Goal: Task Accomplishment & Management: Complete application form

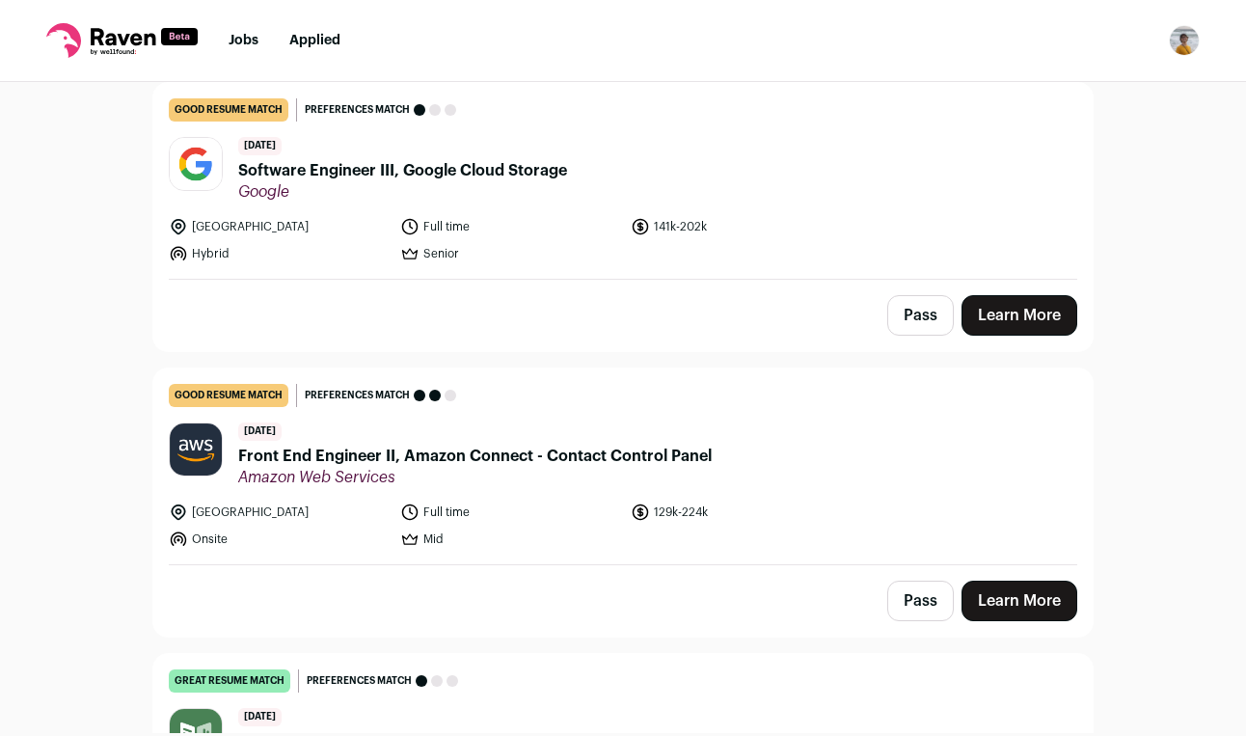
scroll to position [522, 0]
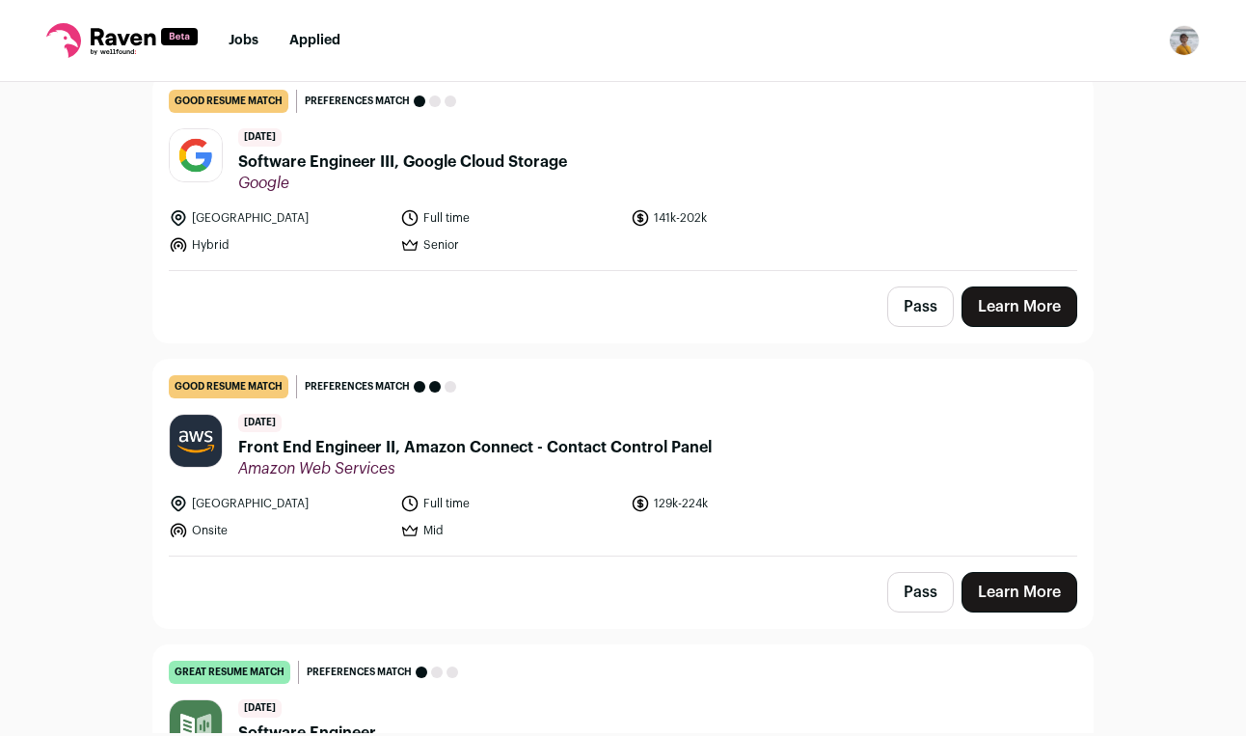
click at [1021, 575] on link "Learn More" at bounding box center [1019, 592] width 116 height 41
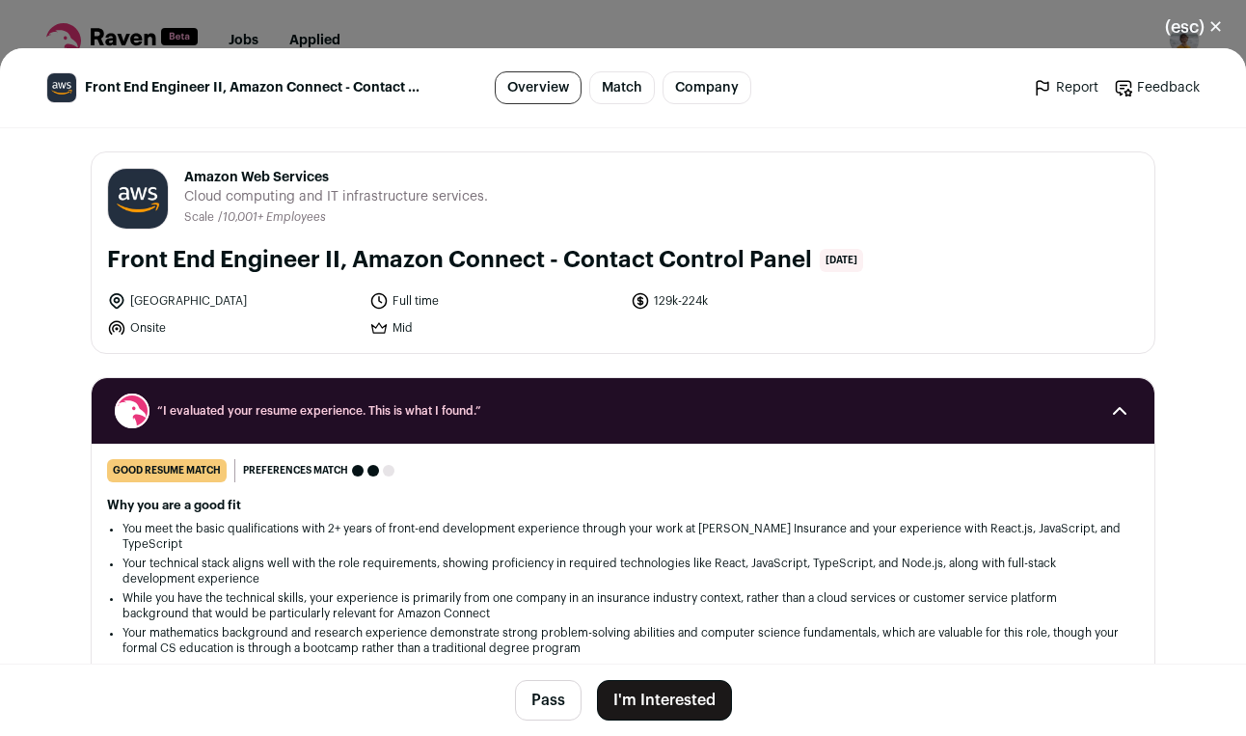
click at [696, 698] on button "I'm Interested" at bounding box center [664, 700] width 135 height 41
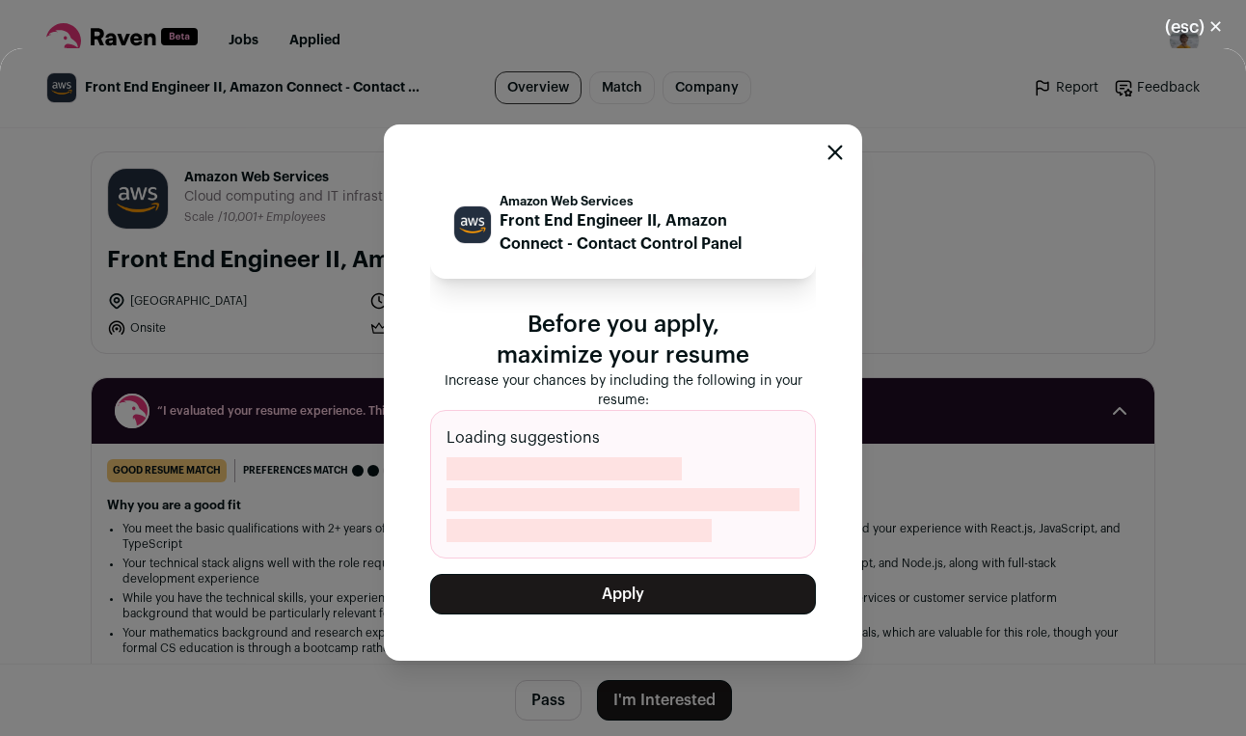
click at [605, 595] on button "Apply" at bounding box center [623, 594] width 386 height 41
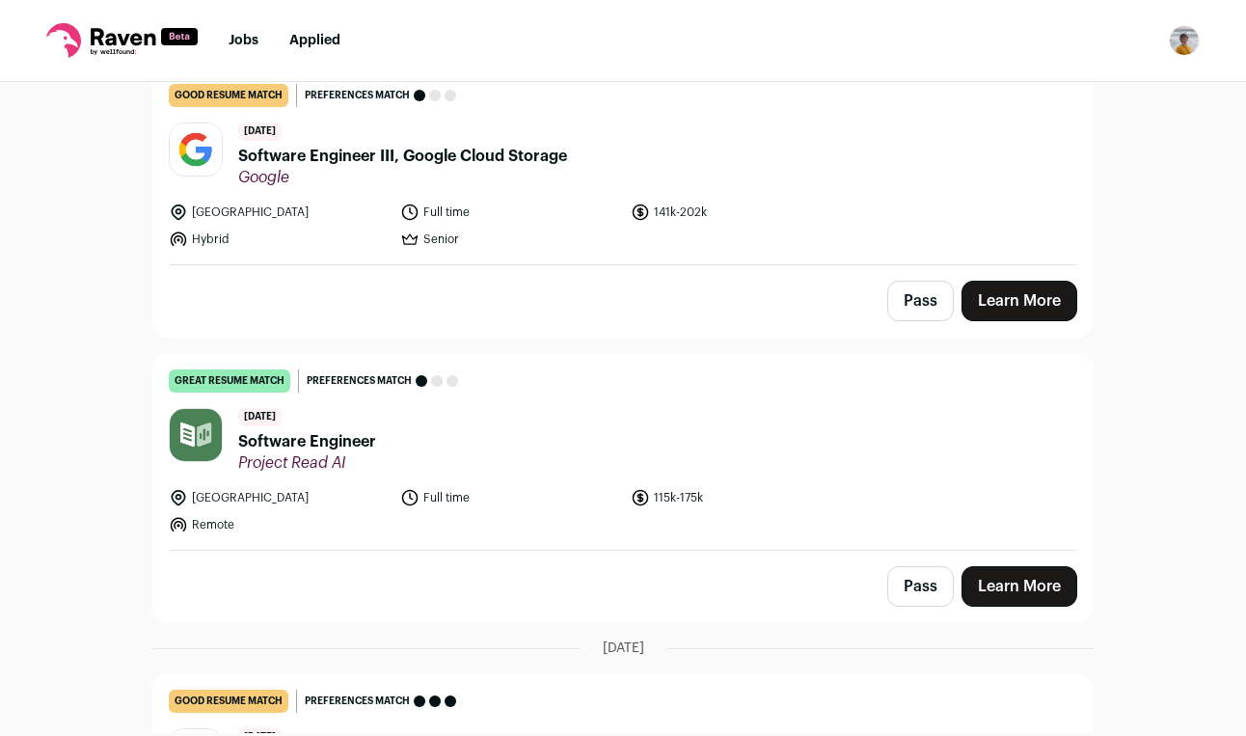
scroll to position [536, 0]
